Goal: Transaction & Acquisition: Obtain resource

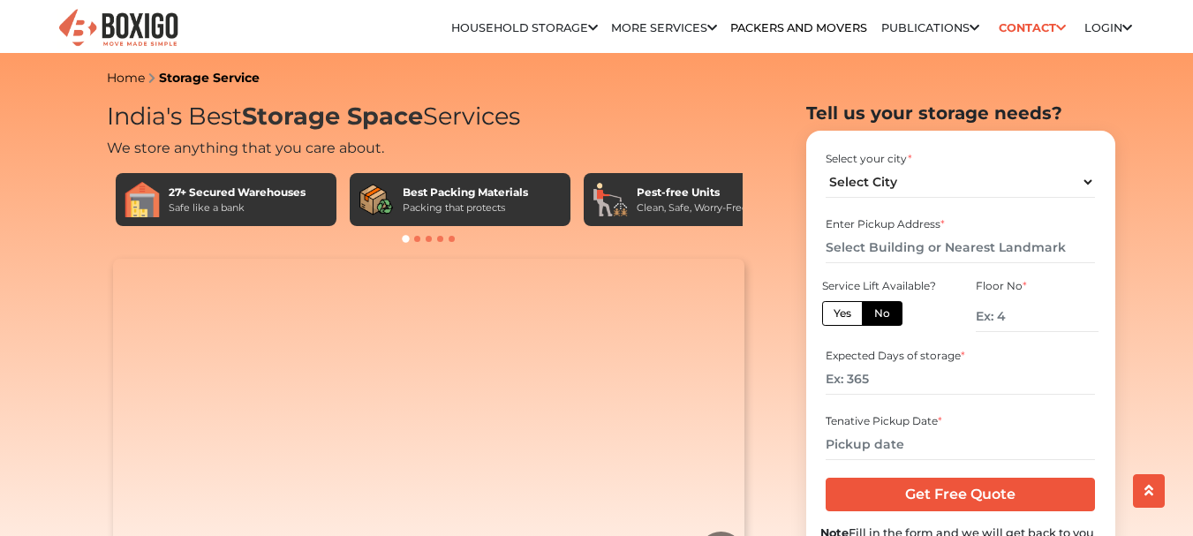
select select "[GEOGRAPHIC_DATA]"
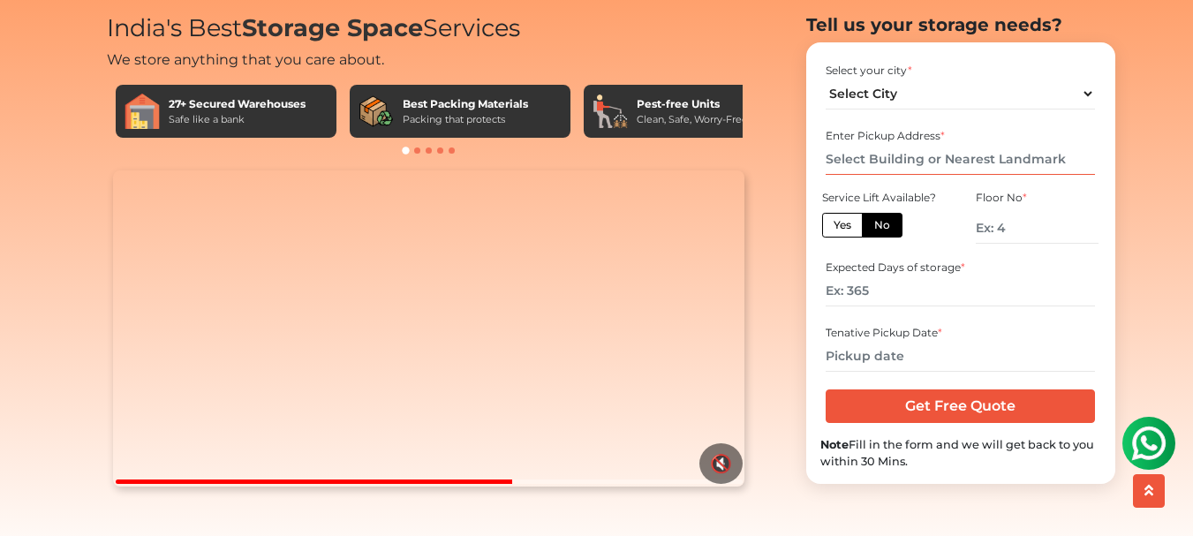
click at [890, 175] on input "text" at bounding box center [959, 159] width 269 height 31
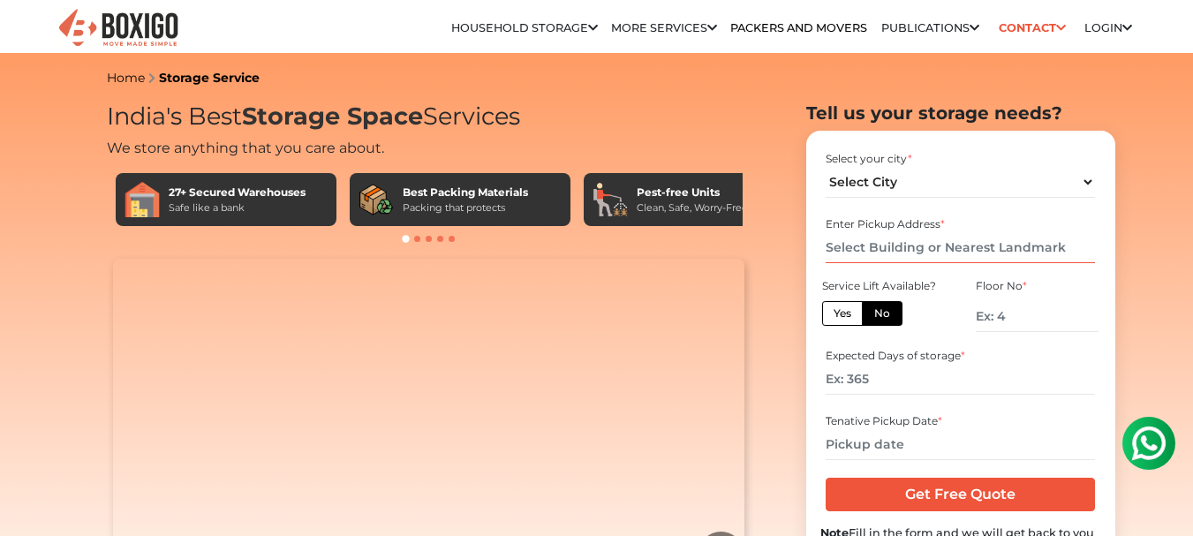
click at [871, 242] on input "text" at bounding box center [959, 247] width 269 height 31
click at [871, 247] on input "text" at bounding box center [959, 247] width 269 height 31
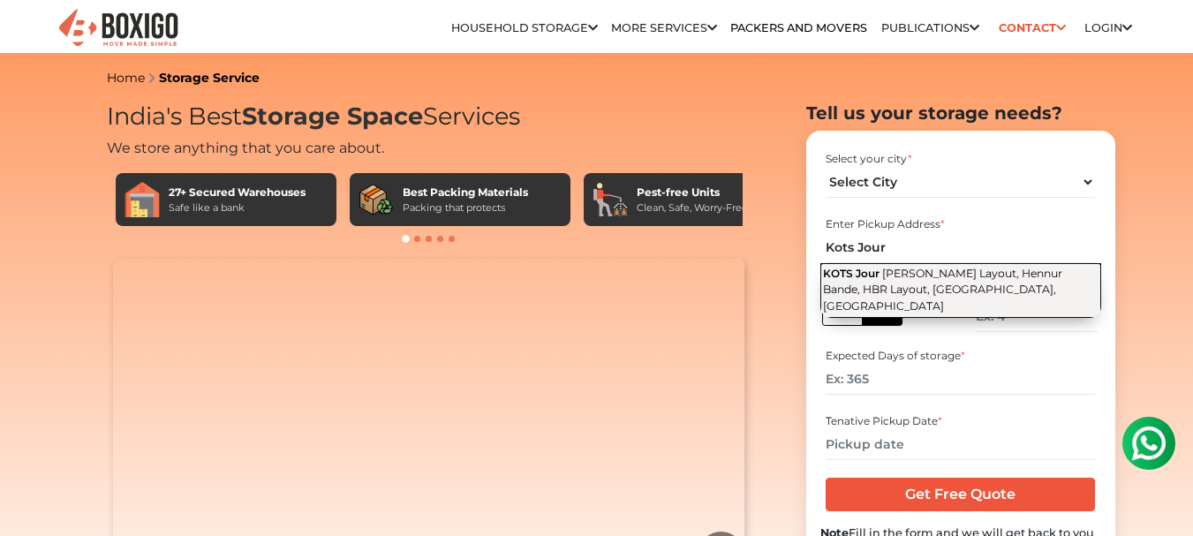
click at [955, 282] on button "KOTS Jour Byreshwara Layout, Hennur Bande, HBR Layout, Bengaluru, Karnataka" at bounding box center [960, 290] width 281 height 55
type input "KOTS Jour, Byreshwara Layout, Hennur Bande, HBR Layout, Bengaluru, Karnataka"
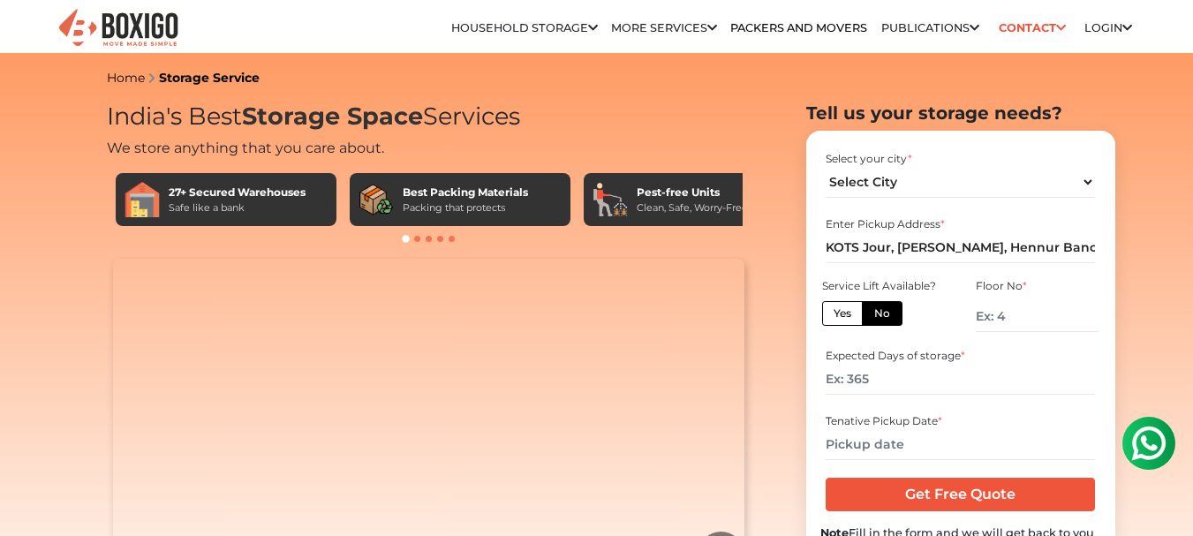
click at [842, 322] on label "Yes" at bounding box center [842, 313] width 41 height 25
click at [842, 317] on input "Yes" at bounding box center [838, 310] width 11 height 11
radio input "true"
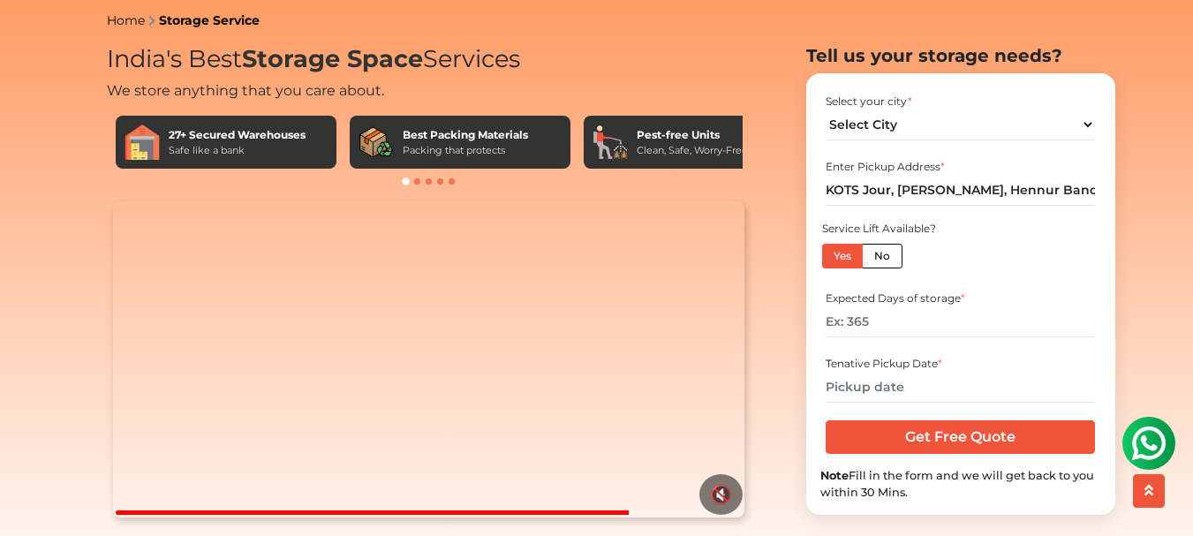
scroll to position [88, 0]
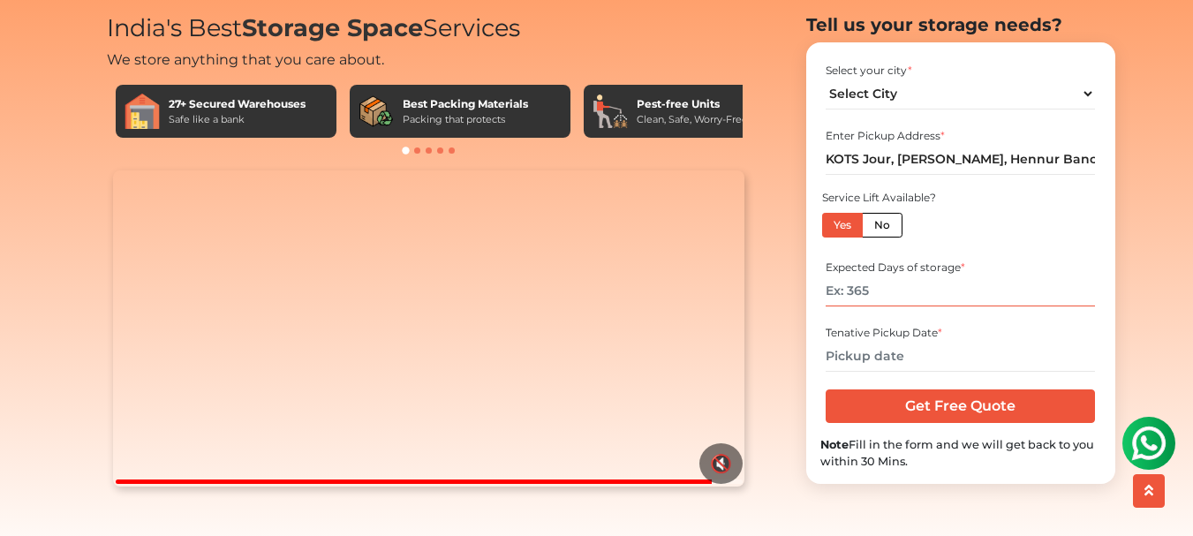
drag, startPoint x: 879, startPoint y: 318, endPoint x: 824, endPoint y: 322, distance: 55.8
click at [825, 306] on input "number" at bounding box center [959, 290] width 269 height 31
drag, startPoint x: 820, startPoint y: 320, endPoint x: 855, endPoint y: 331, distance: 36.0
click at [855, 313] on div "Expected Days of storage *" at bounding box center [960, 283] width 281 height 58
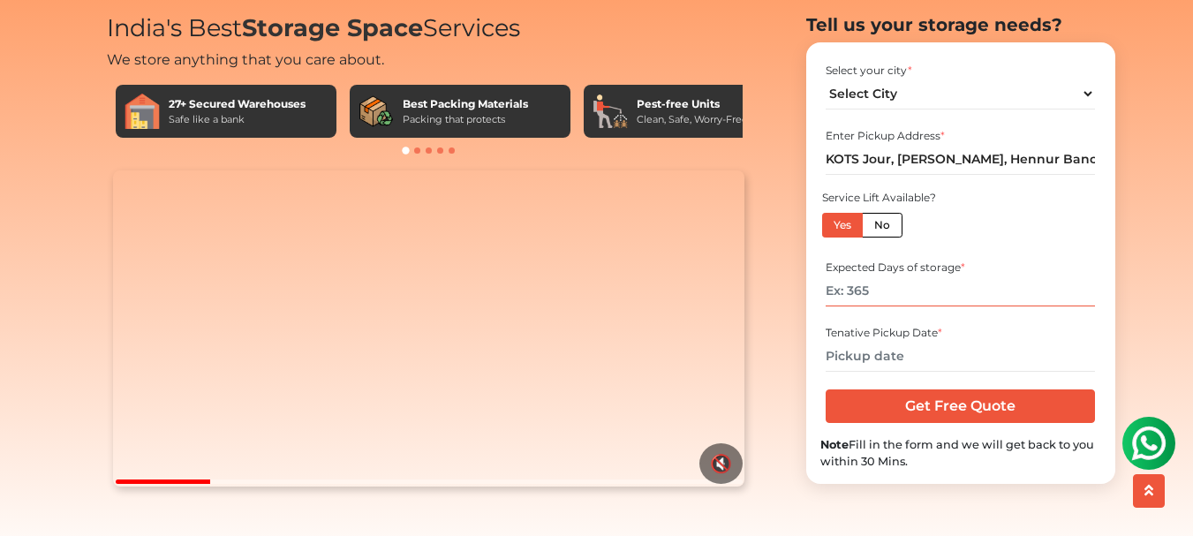
click at [901, 306] on input "number" at bounding box center [959, 290] width 269 height 31
click at [896, 306] on input "number" at bounding box center [959, 290] width 269 height 31
drag, startPoint x: 891, startPoint y: 320, endPoint x: 870, endPoint y: 330, distance: 22.5
click at [891, 306] on input "number" at bounding box center [959, 290] width 269 height 31
click at [851, 306] on input "number" at bounding box center [959, 290] width 269 height 31
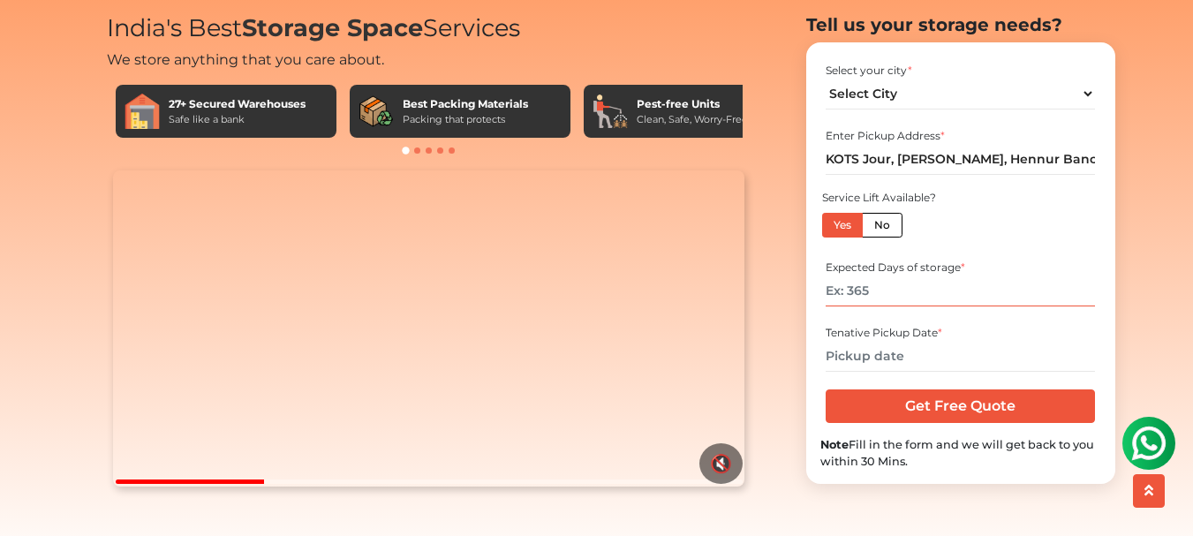
click at [851, 306] on input "number" at bounding box center [959, 290] width 269 height 31
type input "90"
click at [944, 372] on input "text" at bounding box center [959, 356] width 269 height 31
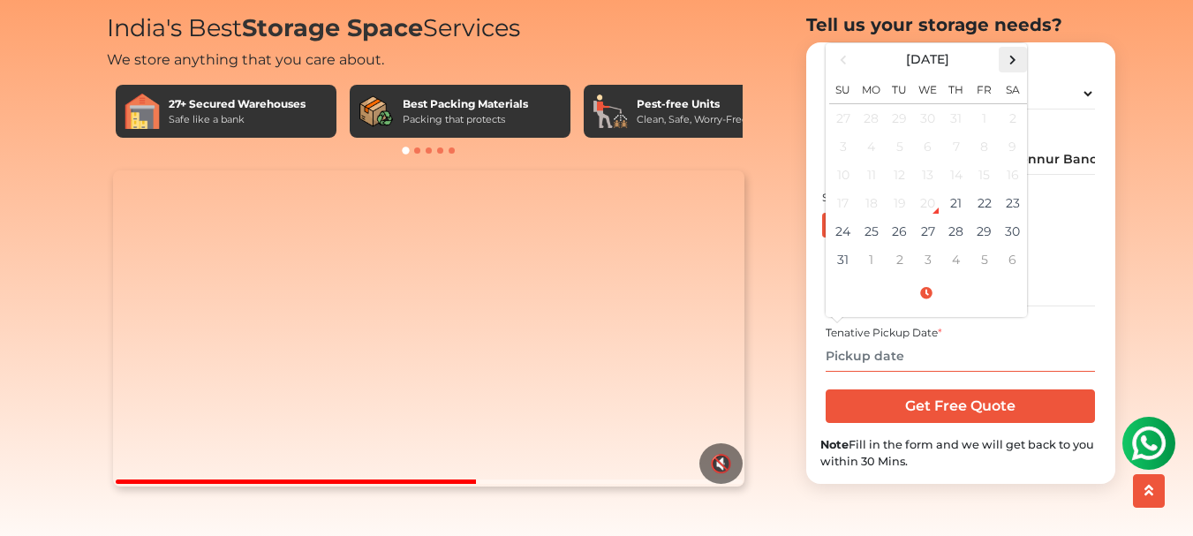
click at [1009, 72] on span at bounding box center [1012, 60] width 24 height 24
click at [981, 217] on td "26" at bounding box center [984, 203] width 28 height 28
type input "09/26/2025 12:00 AM"
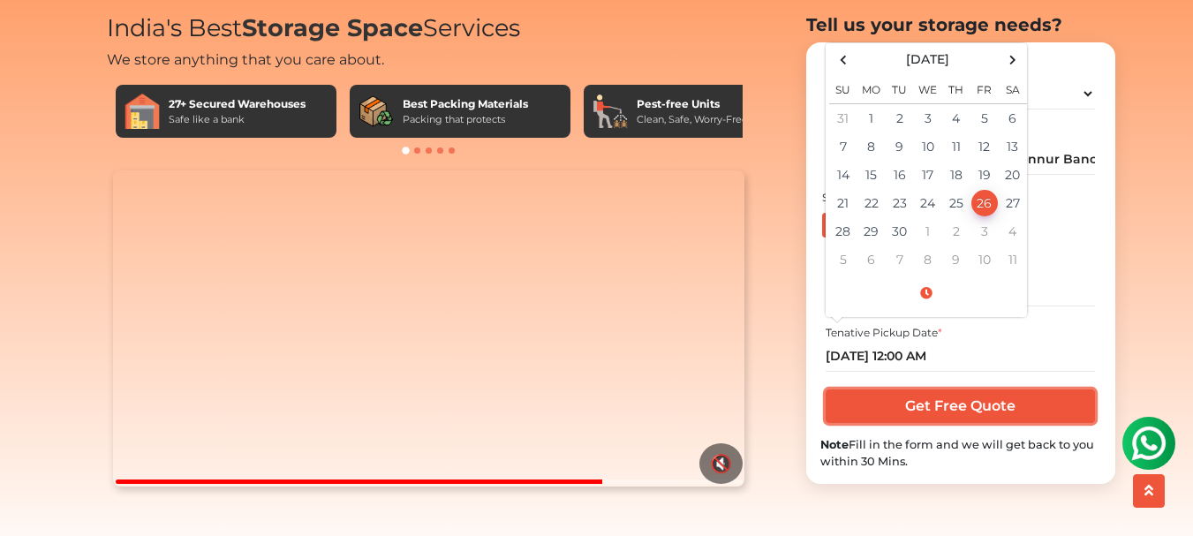
click at [960, 423] on input "Get Free Quote" at bounding box center [959, 406] width 269 height 34
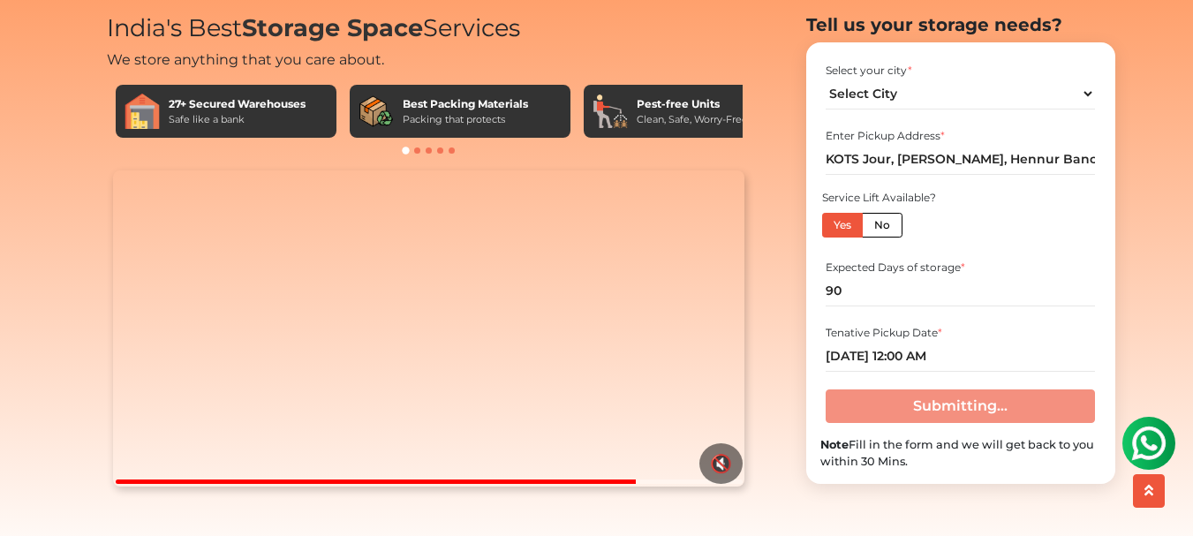
scroll to position [134, 0]
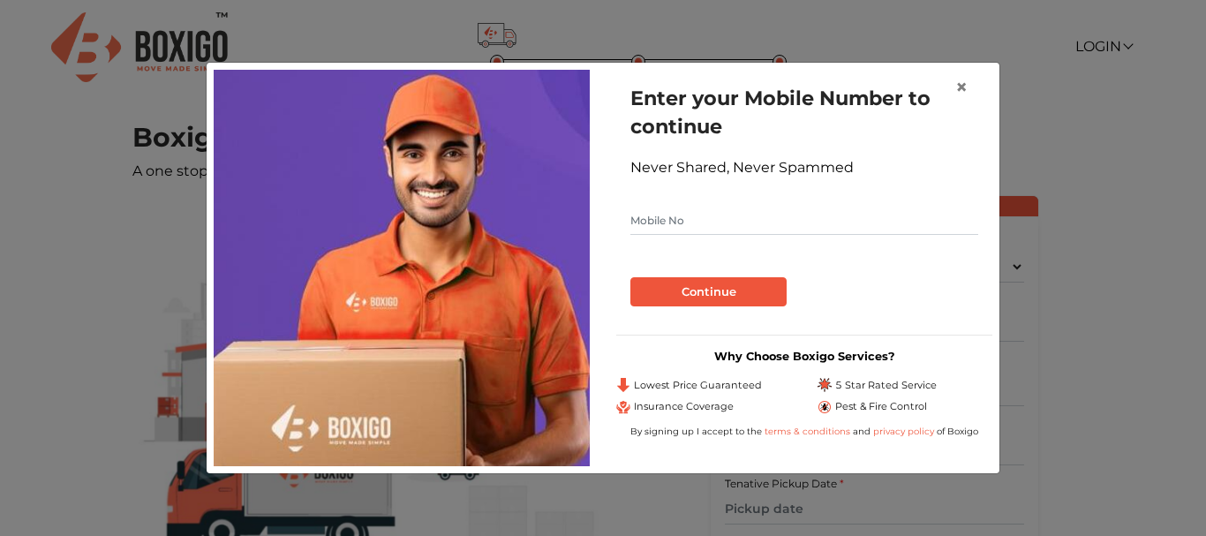
click at [731, 227] on input "text" at bounding box center [804, 221] width 348 height 28
type input "9971555315"
click at [702, 294] on button "Continue" at bounding box center [708, 292] width 156 height 30
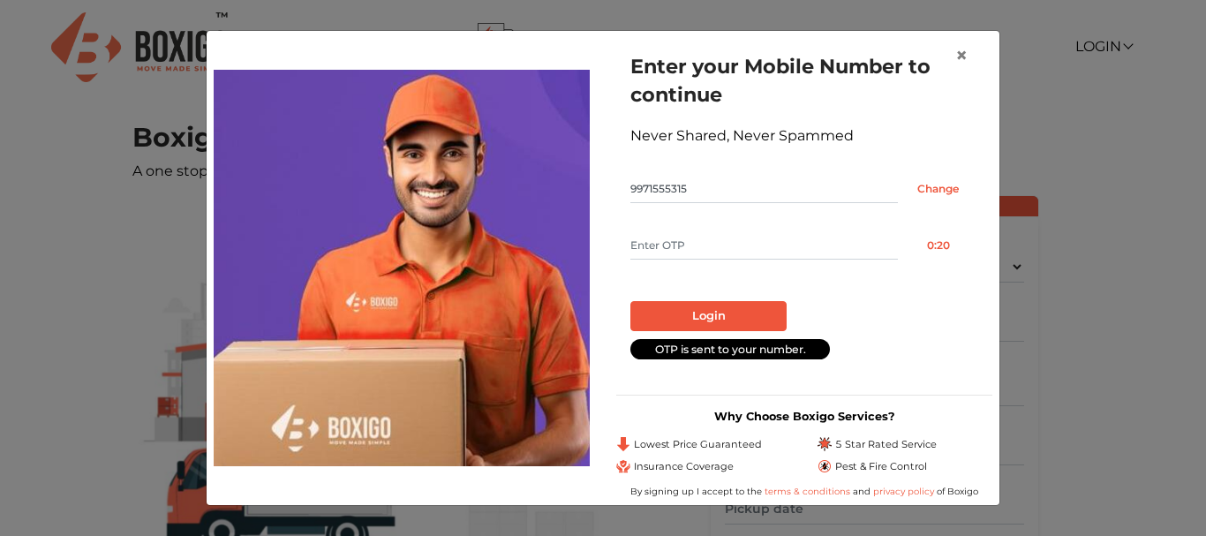
click at [680, 245] on input "text" at bounding box center [763, 245] width 267 height 28
type input "4974"
click at [716, 310] on button "Login" at bounding box center [708, 316] width 156 height 30
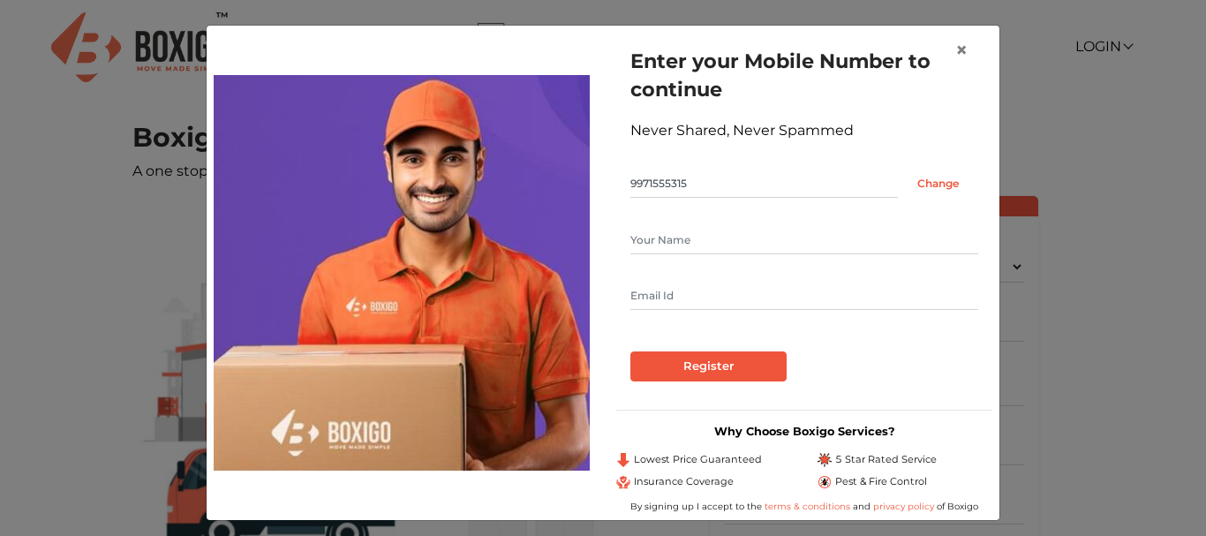
click at [713, 245] on input "text" at bounding box center [804, 240] width 348 height 28
type input "g"
type input "[PERSON_NAME]"
type input "[EMAIL_ADDRESS][DOMAIN_NAME]"
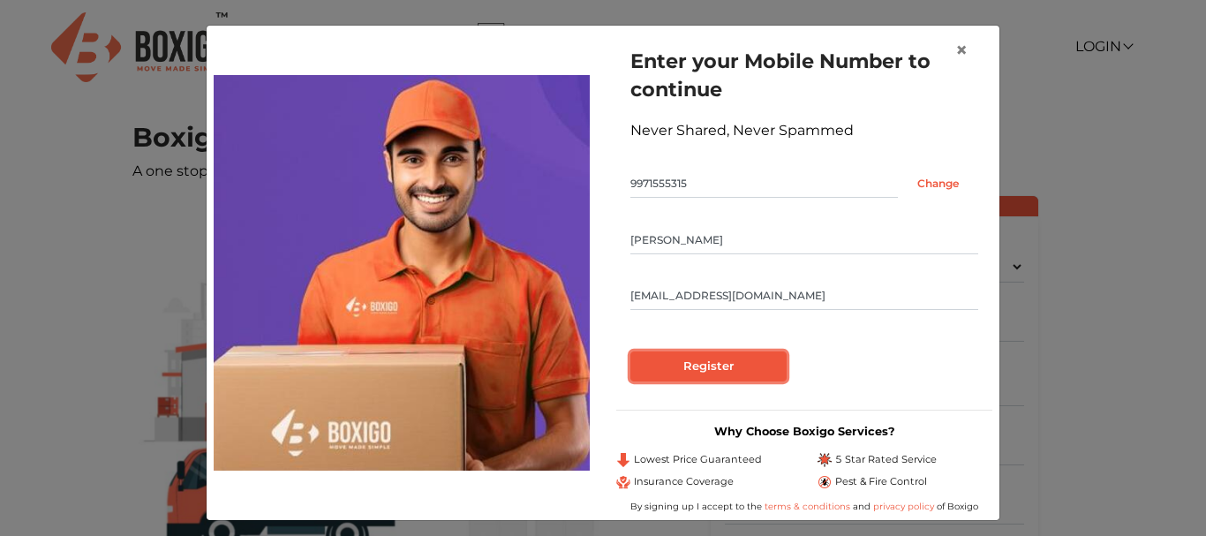
click at [725, 369] on input "Register" at bounding box center [708, 366] width 156 height 30
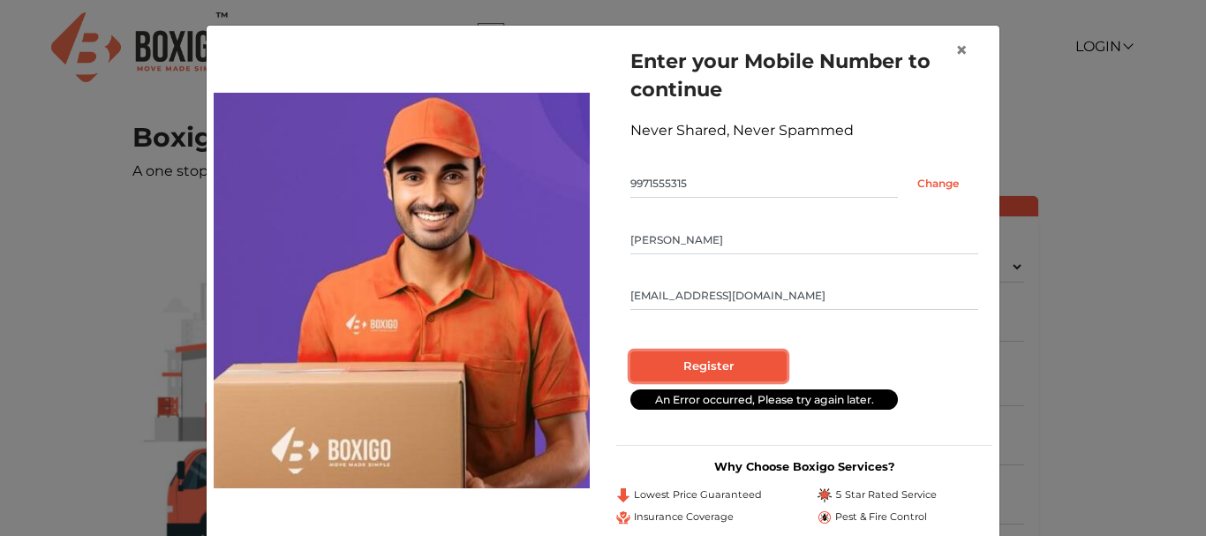
click at [699, 360] on input "Register" at bounding box center [708, 366] width 156 height 30
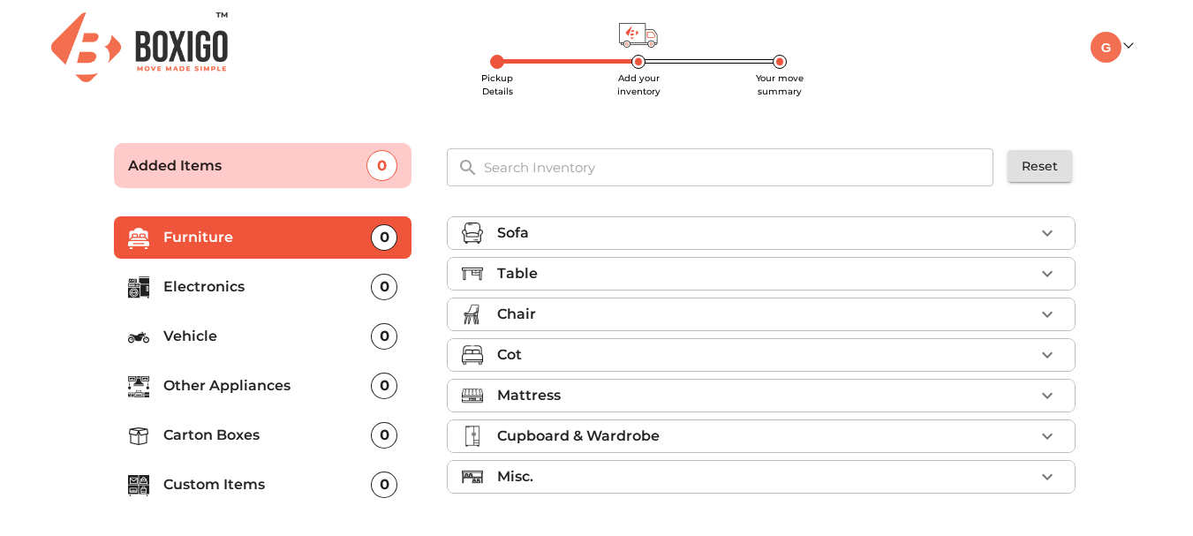
click at [236, 432] on p "Carton Boxes" at bounding box center [267, 435] width 208 height 21
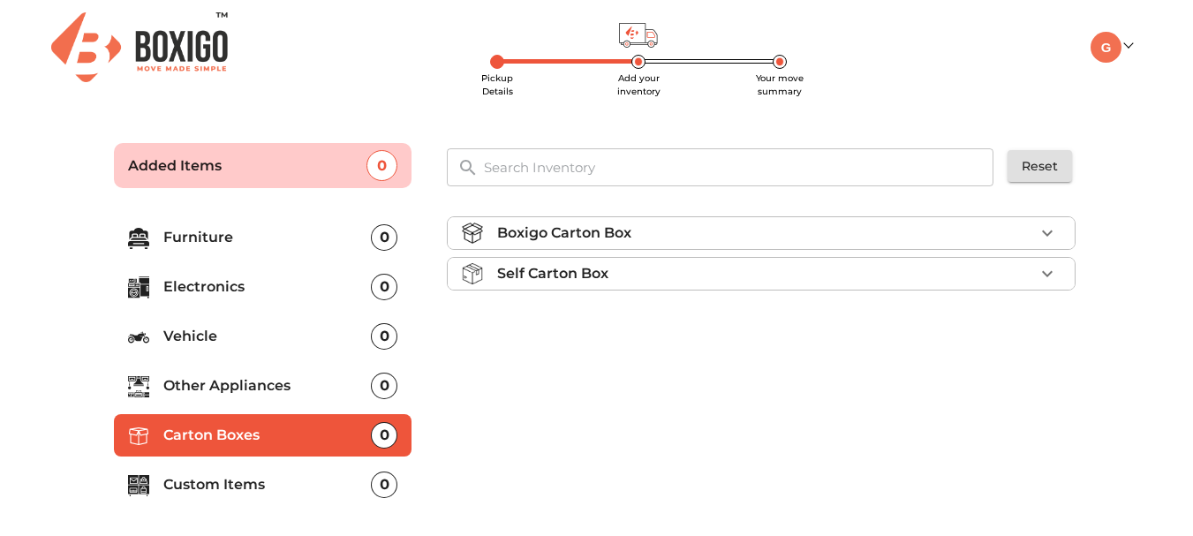
click at [605, 245] on li "Boxigo Carton Box" at bounding box center [761, 233] width 627 height 32
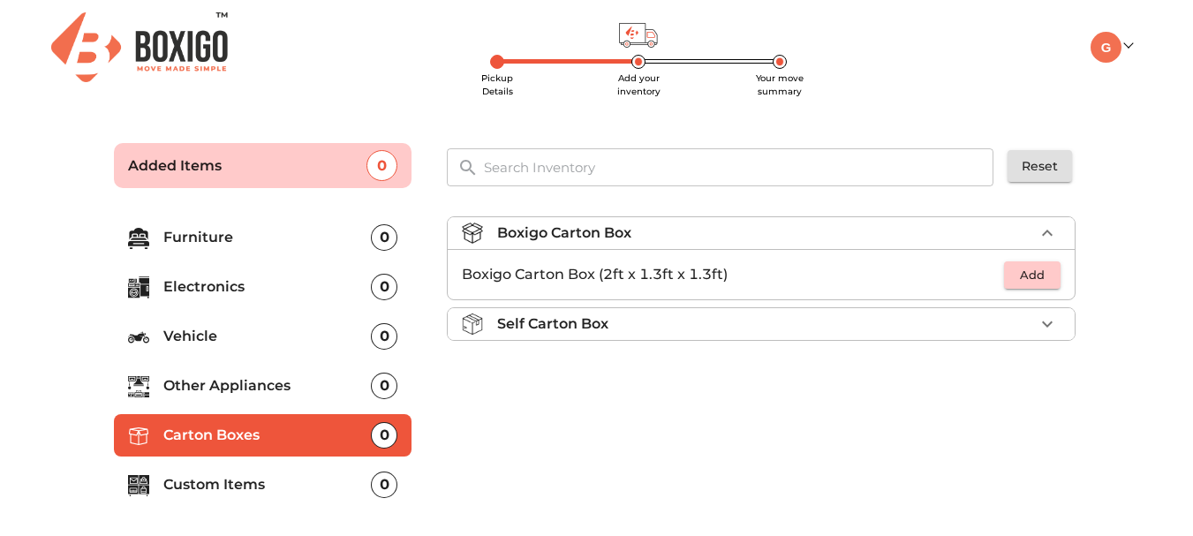
click at [604, 330] on p "Self Carton Box" at bounding box center [552, 323] width 111 height 21
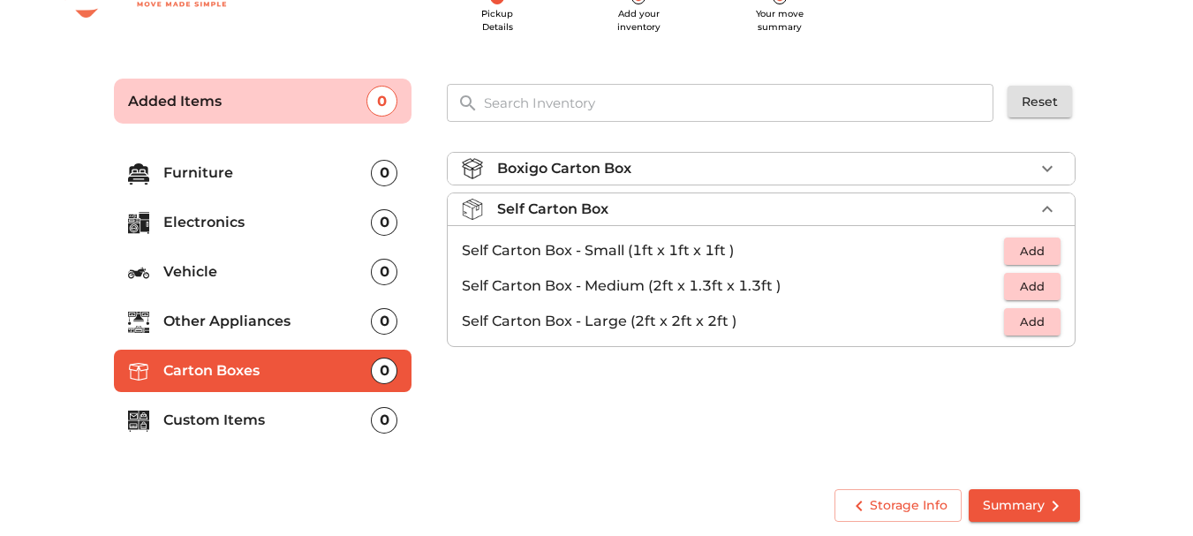
scroll to position [68, 0]
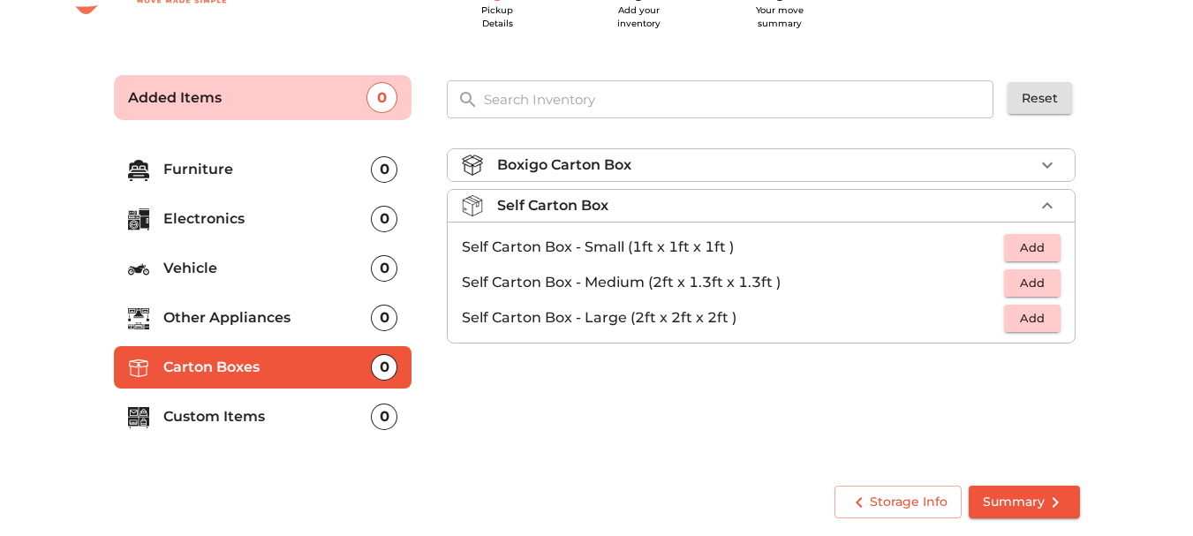
click at [196, 413] on p "Custom Items" at bounding box center [267, 416] width 208 height 21
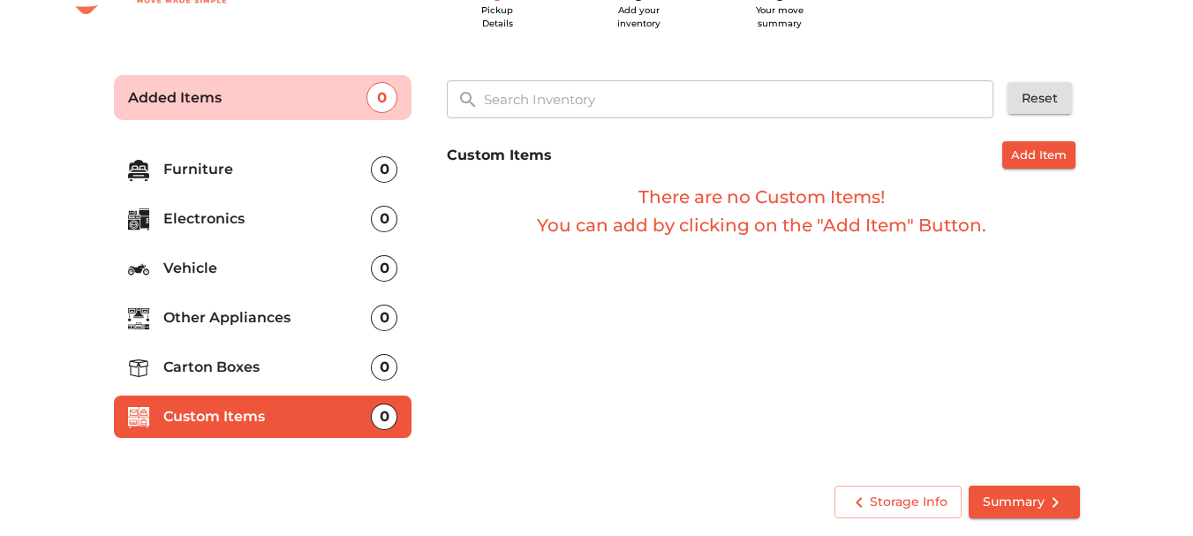
click at [187, 320] on p "Other Appliances" at bounding box center [267, 317] width 208 height 21
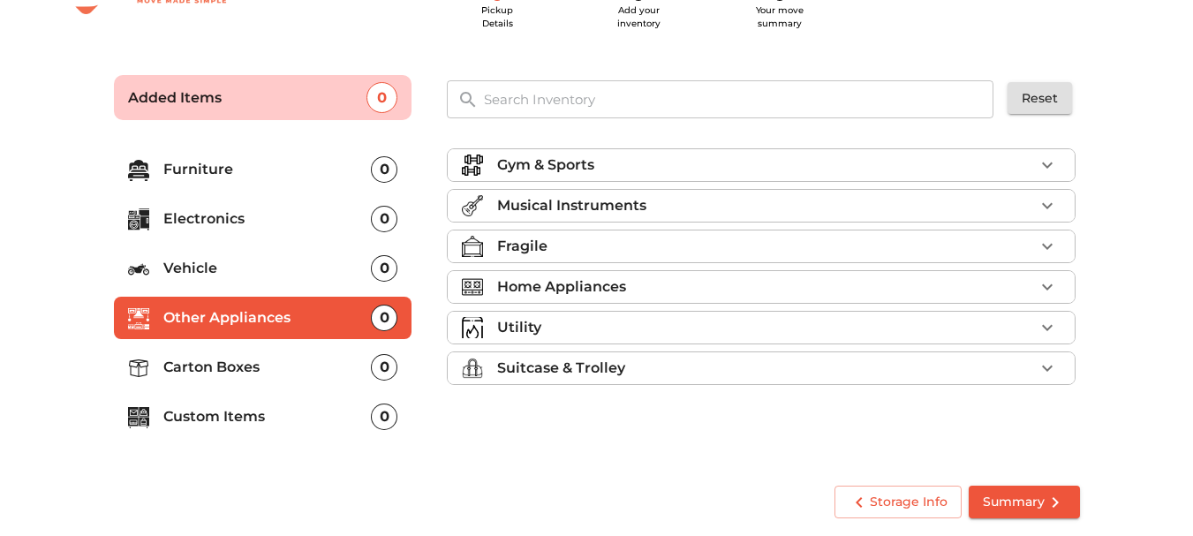
click at [659, 310] on ul "Gym & Sports Musical Instruments Fragile Home Appliances Utility Suitcase & Tro…" at bounding box center [761, 270] width 629 height 258
click at [658, 327] on div "Utility" at bounding box center [765, 327] width 537 height 21
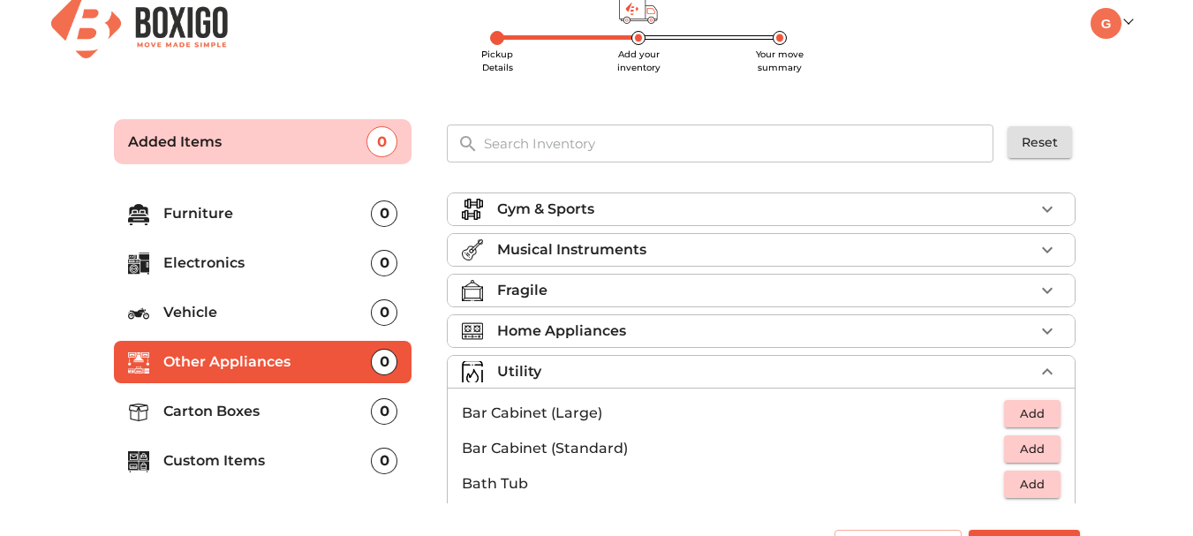
scroll to position [0, 0]
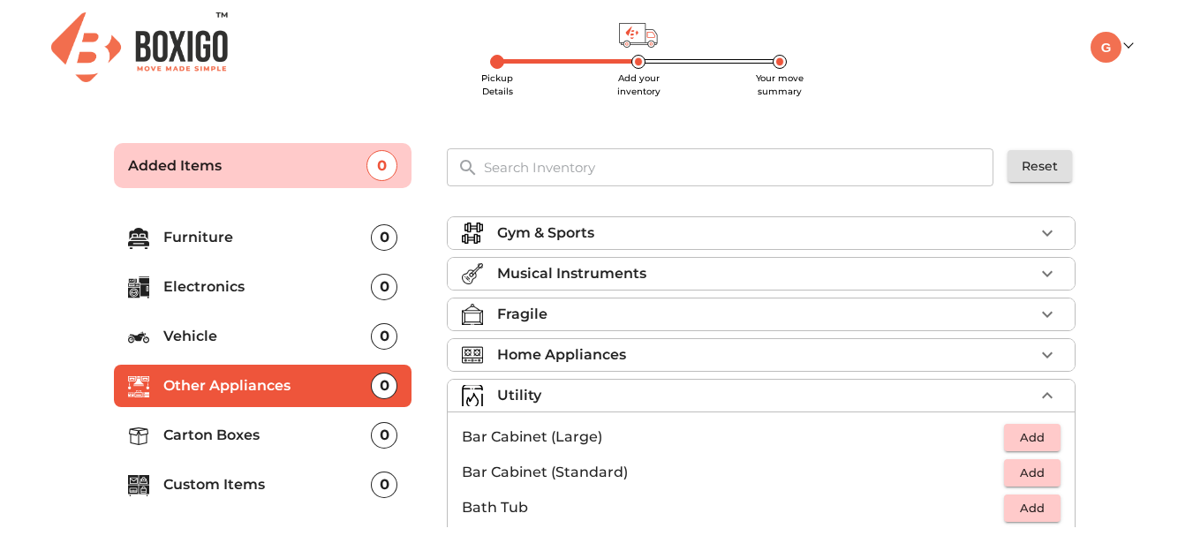
click at [560, 318] on div "Fragile" at bounding box center [765, 314] width 537 height 21
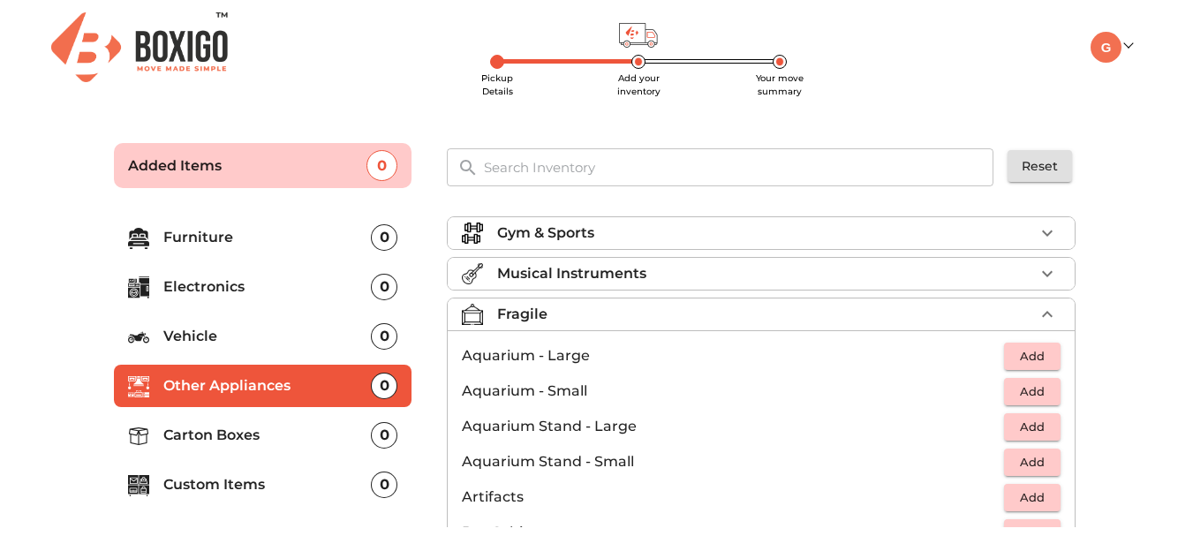
click at [560, 320] on div "Fragile" at bounding box center [765, 314] width 537 height 21
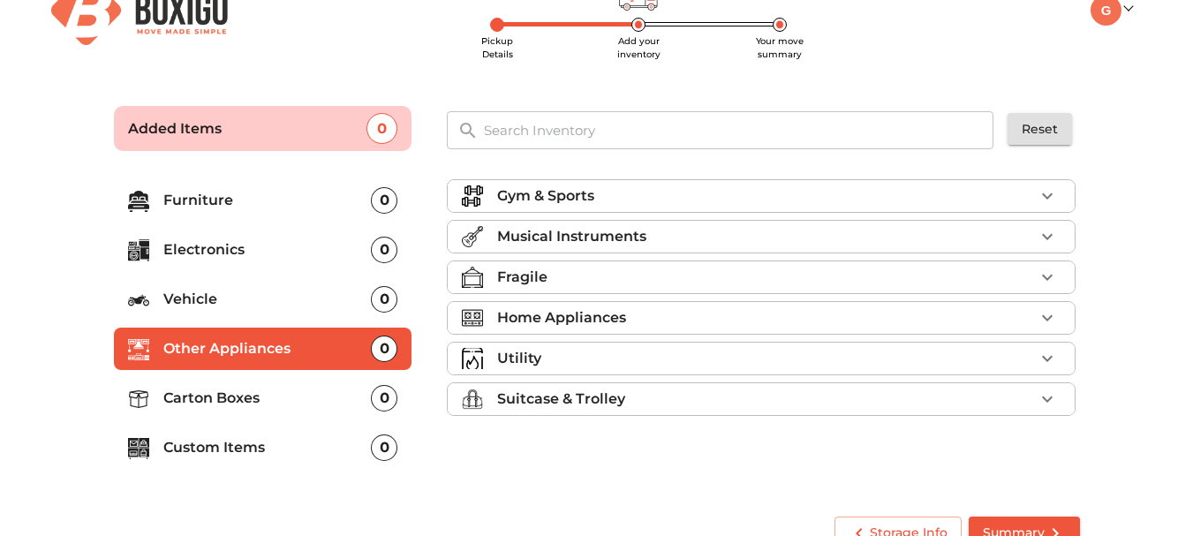
scroll to position [68, 0]
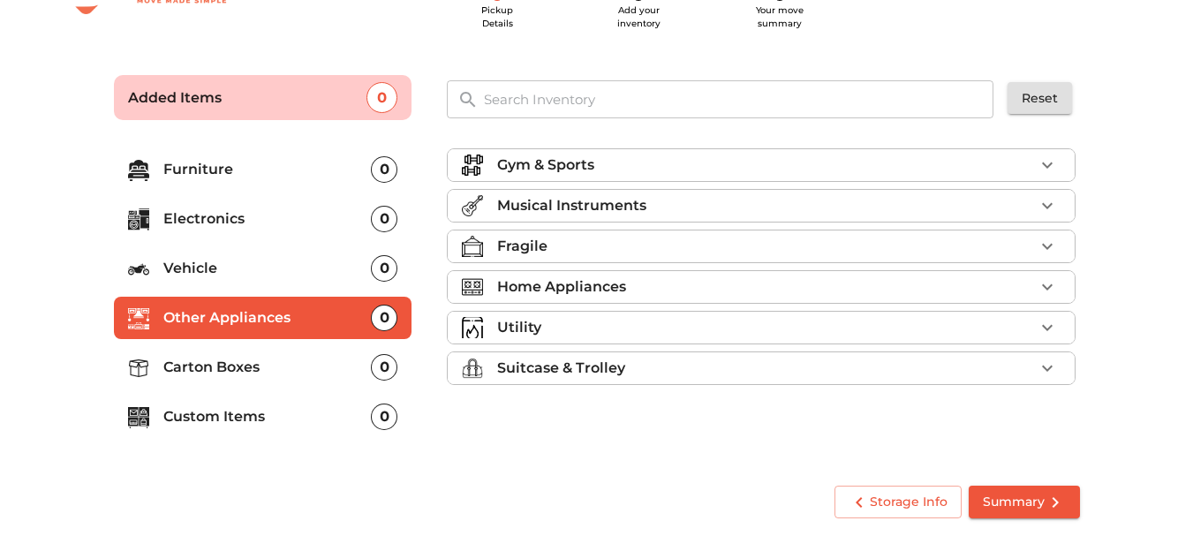
click at [578, 320] on div "Utility" at bounding box center [765, 327] width 537 height 21
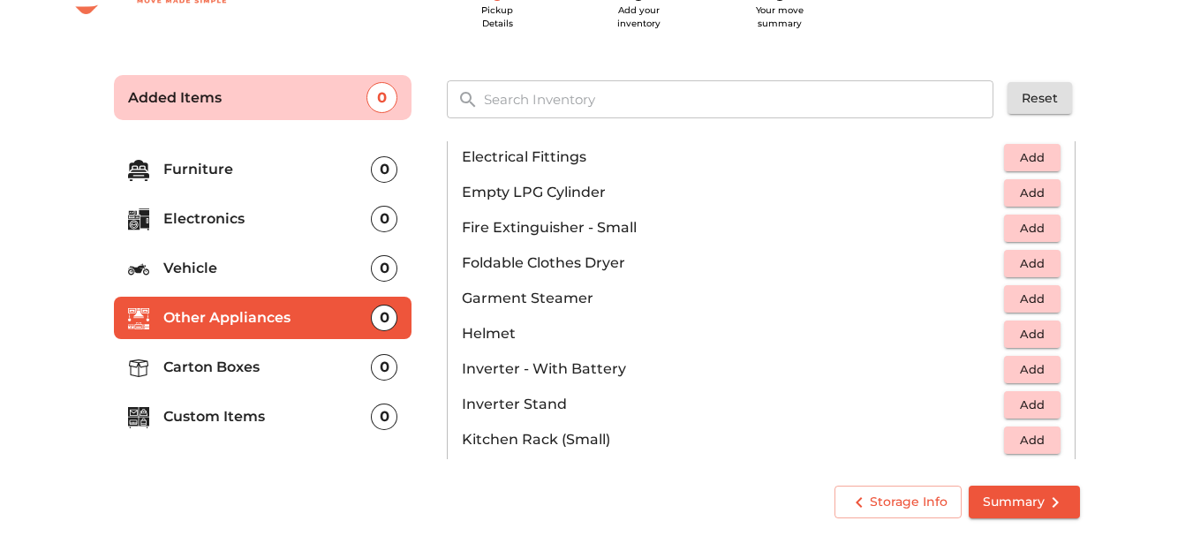
scroll to position [795, 0]
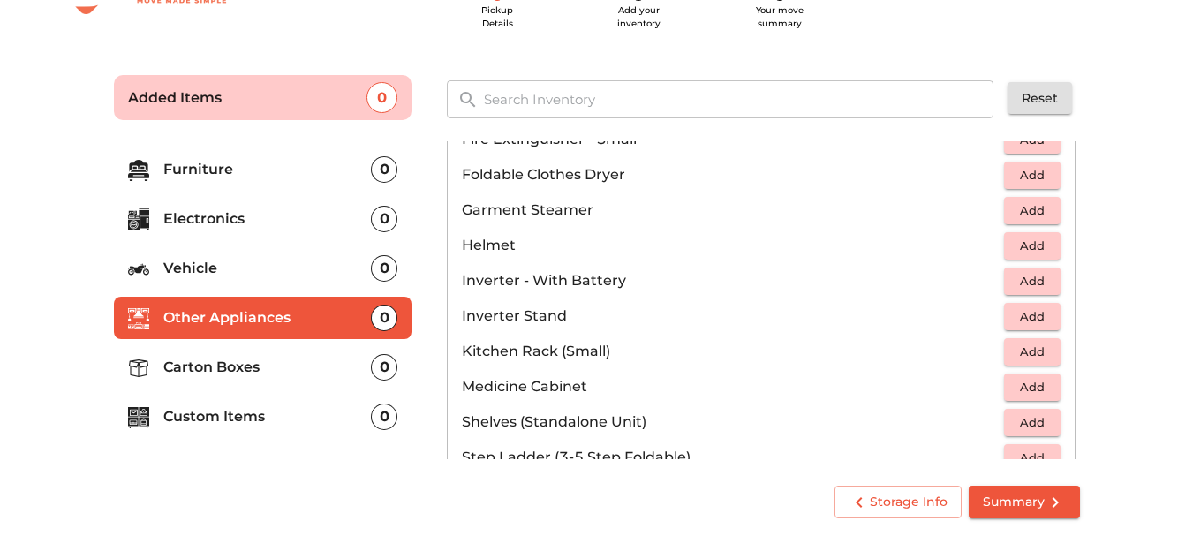
click at [1044, 352] on button "Add" at bounding box center [1032, 351] width 57 height 27
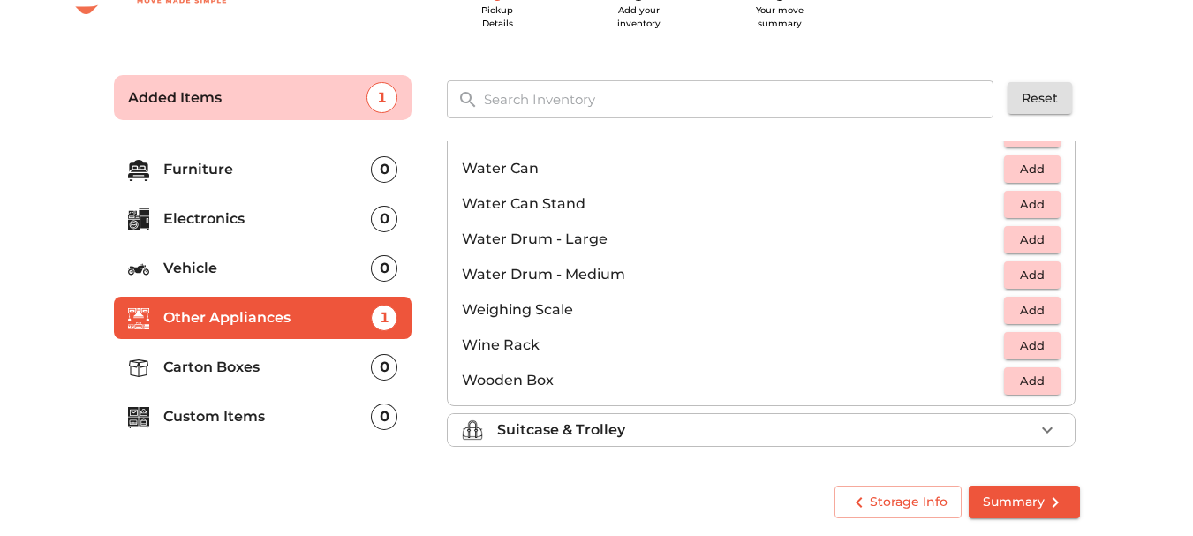
scroll to position [1332, 0]
click at [539, 430] on p "Suitcase & Trolley" at bounding box center [561, 428] width 128 height 21
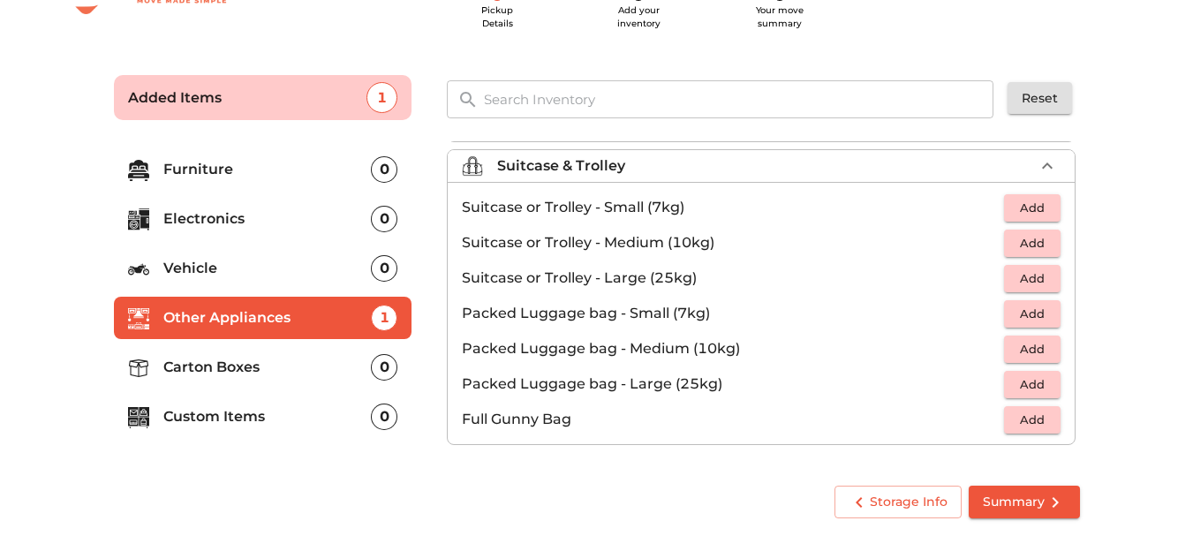
scroll to position [202, 0]
click at [1013, 391] on span "Add" at bounding box center [1032, 384] width 39 height 20
click at [1015, 389] on p "1" at bounding box center [1020, 383] width 10 height 21
click at [1040, 382] on icon "button" at bounding box center [1046, 383] width 21 height 21
click at [1036, 163] on icon "button" at bounding box center [1046, 165] width 21 height 21
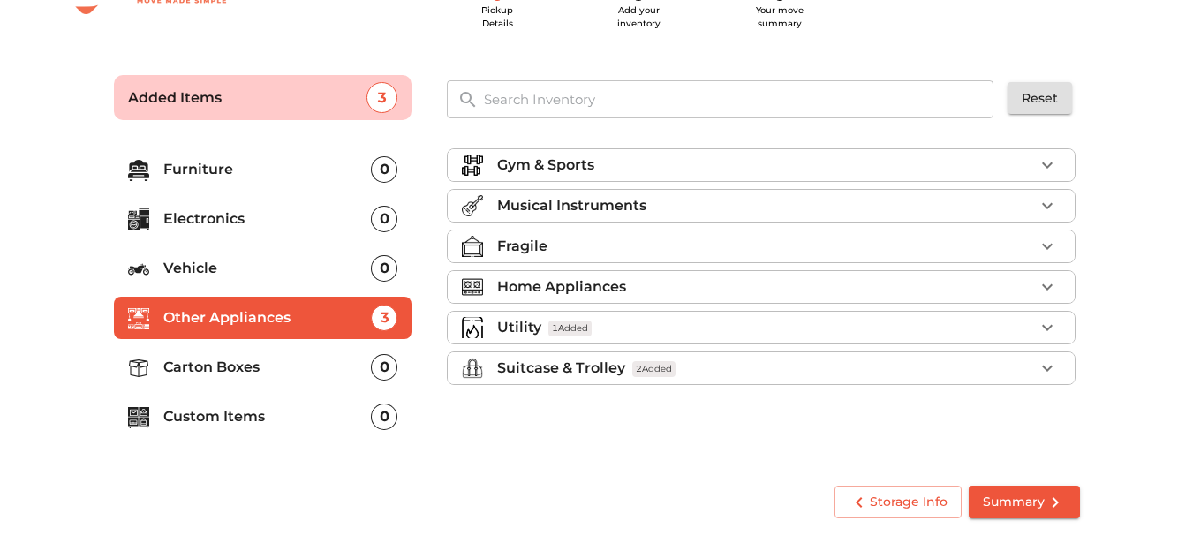
scroll to position [0, 0]
click at [596, 288] on p "Home Appliances" at bounding box center [561, 286] width 129 height 21
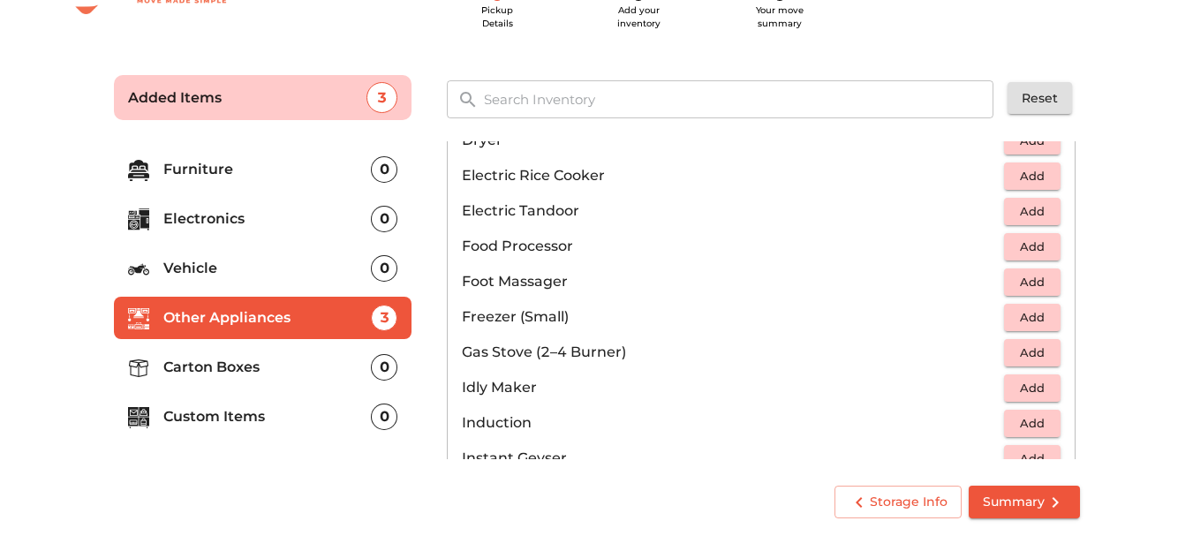
scroll to position [706, 0]
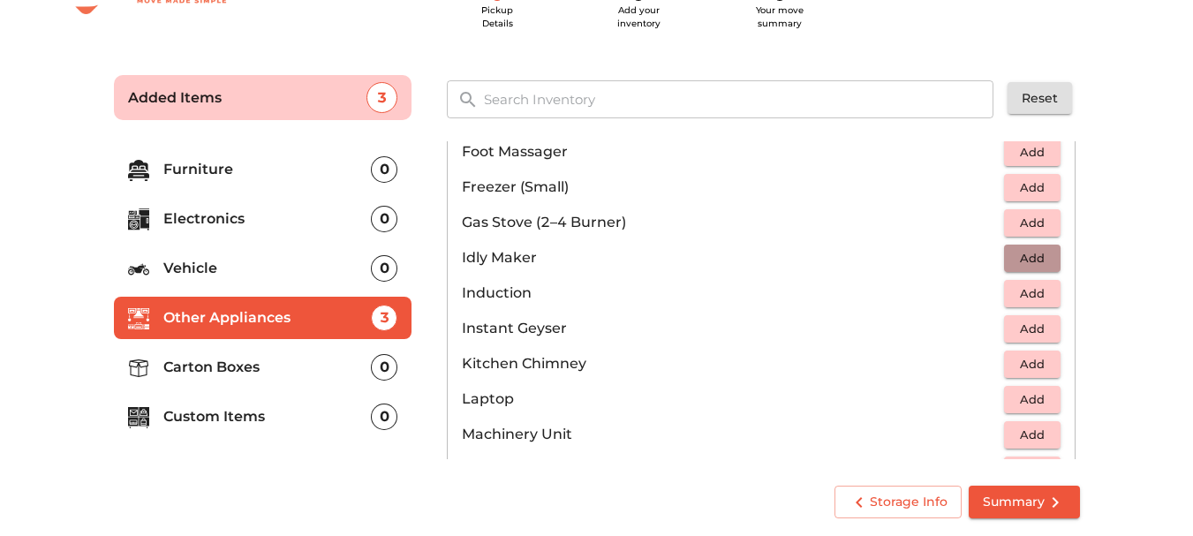
click at [1022, 250] on span "Add" at bounding box center [1032, 258] width 39 height 20
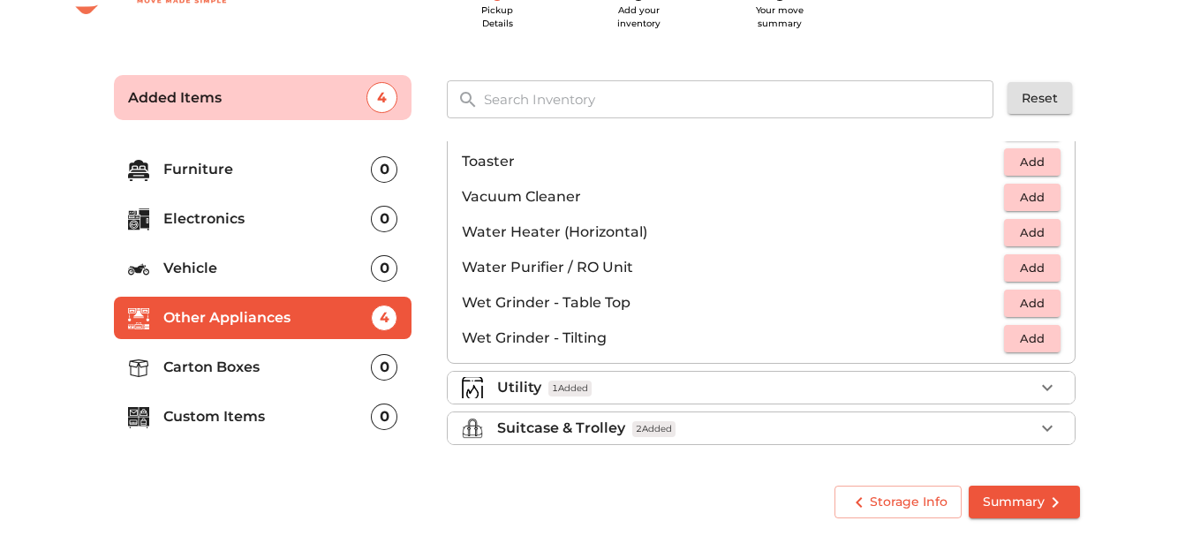
scroll to position [0, 0]
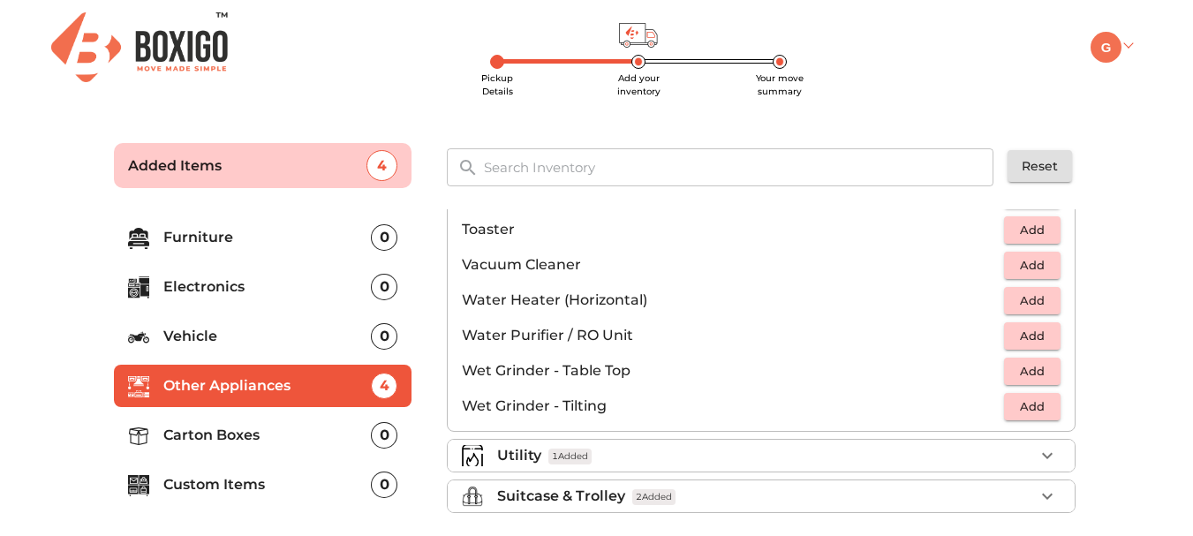
click at [1116, 50] on img at bounding box center [1105, 47] width 31 height 31
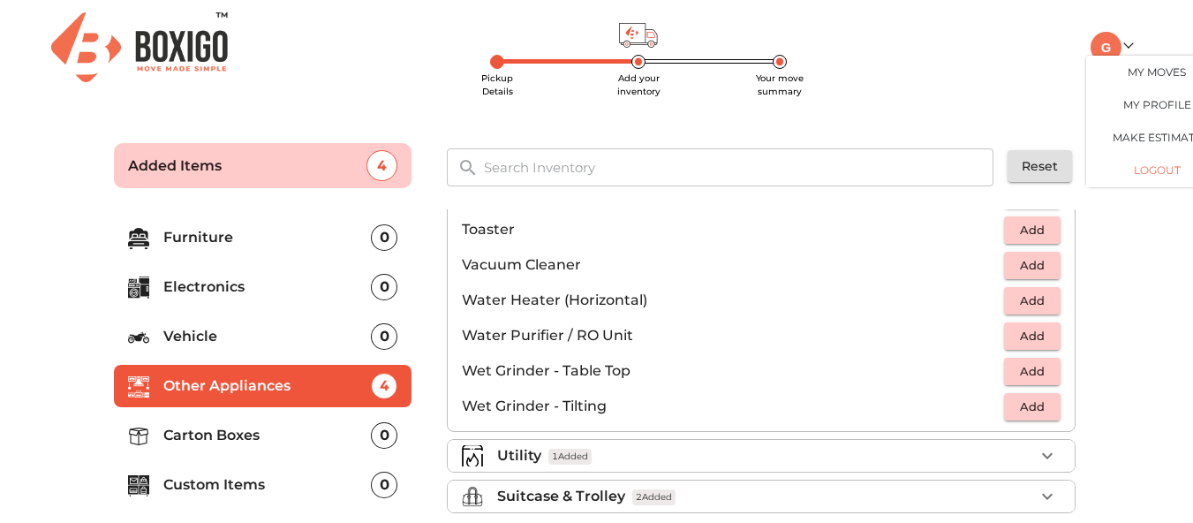
click at [1142, 164] on button "LOGOUT" at bounding box center [1156, 170] width 141 height 33
